Goal: Task Accomplishment & Management: Complete application form

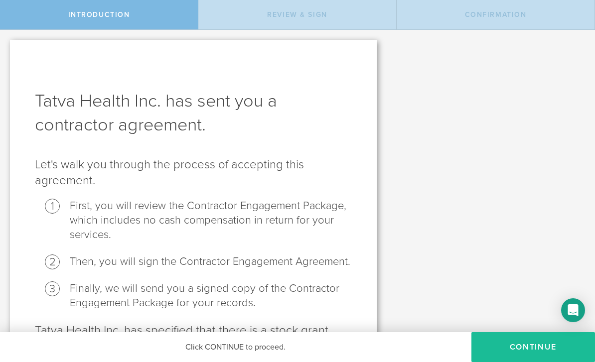
click at [415, 342] on button "Continue" at bounding box center [534, 347] width 124 height 30
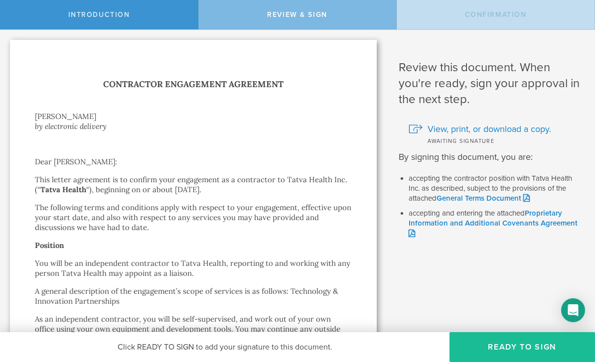
click at [415, 355] on button "Ready to Sign" at bounding box center [523, 347] width 146 height 30
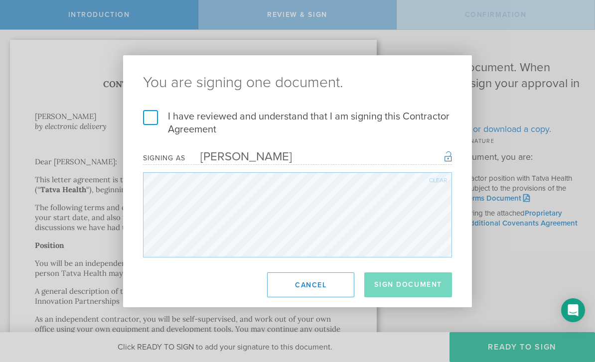
click at [415, 178] on div "Clear" at bounding box center [438, 180] width 18 height 6
click at [144, 113] on label "I have reviewed and understand that I am signing this Contractor Agreement" at bounding box center [297, 123] width 309 height 26
click at [0, 0] on input "I have reviewed and understand that I am signing this Contractor Agreement" at bounding box center [0, 0] width 0 height 0
click at [149, 121] on label "I have reviewed and understand that I am signing this Contractor Agreement" at bounding box center [297, 123] width 309 height 26
click at [0, 0] on input "I have reviewed and understand that I am signing this Contractor Agreement" at bounding box center [0, 0] width 0 height 0
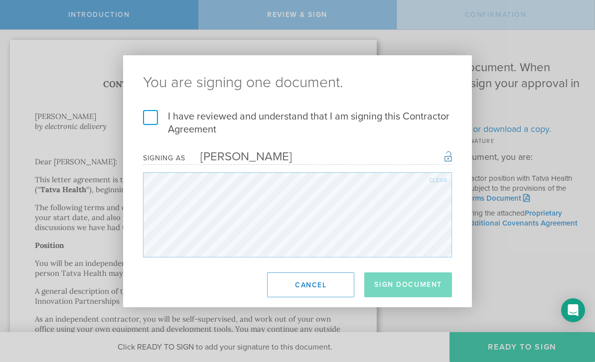
click at [415, 180] on div "Clear" at bounding box center [438, 180] width 18 height 6
click at [415, 178] on div "Clear" at bounding box center [438, 180] width 18 height 6
click at [415, 177] on div "Clear" at bounding box center [438, 180] width 18 height 6
click at [415, 180] on div "Clear" at bounding box center [438, 180] width 18 height 6
click at [415, 177] on div "Clear" at bounding box center [438, 180] width 18 height 6
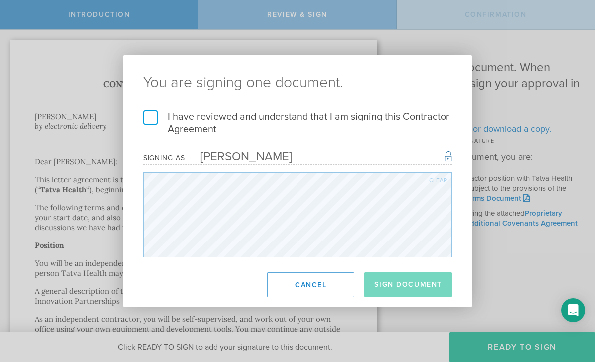
click at [415, 177] on div "Clear" at bounding box center [438, 180] width 18 height 6
click at [415, 182] on div "Clear" at bounding box center [438, 180] width 18 height 6
click at [415, 179] on div "Clear" at bounding box center [438, 180] width 18 height 6
click at [152, 116] on label "I have reviewed and understand that I am signing this Contractor Agreement" at bounding box center [297, 123] width 309 height 26
click at [0, 0] on input "I have reviewed and understand that I am signing this Contractor Agreement" at bounding box center [0, 0] width 0 height 0
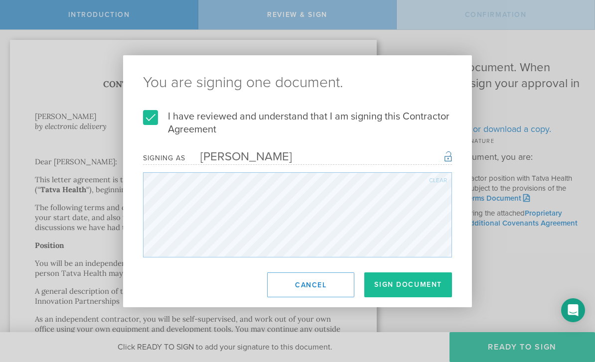
click at [411, 287] on button "Sign Document" at bounding box center [408, 285] width 88 height 25
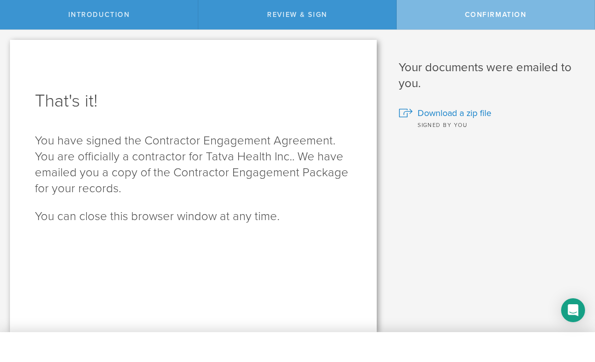
click at [415, 113] on span "Download a zip file" at bounding box center [455, 113] width 74 height 13
